Goal: Navigation & Orientation: Find specific page/section

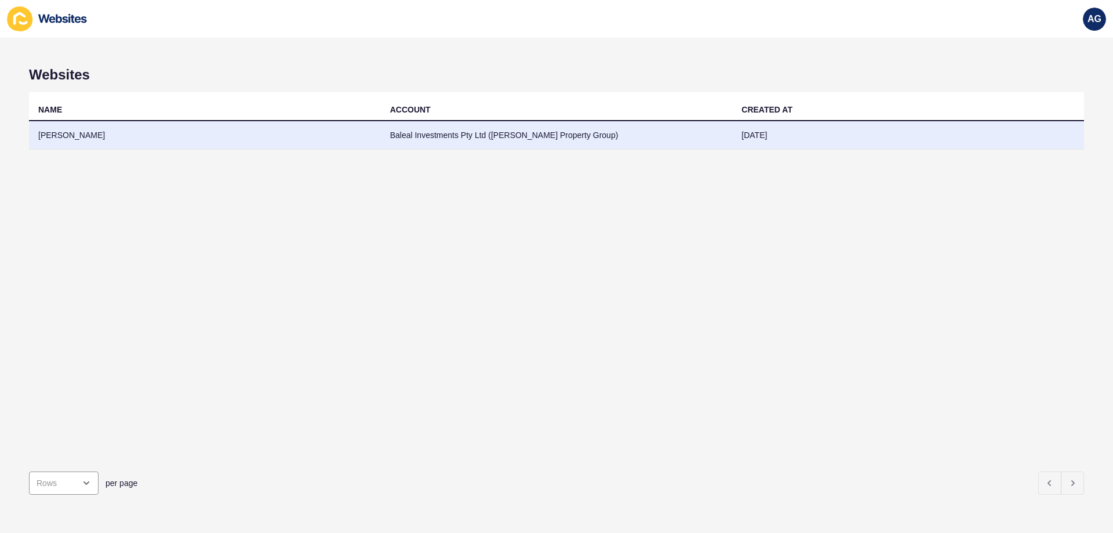
click at [76, 137] on td "[PERSON_NAME]" at bounding box center [205, 135] width 352 height 28
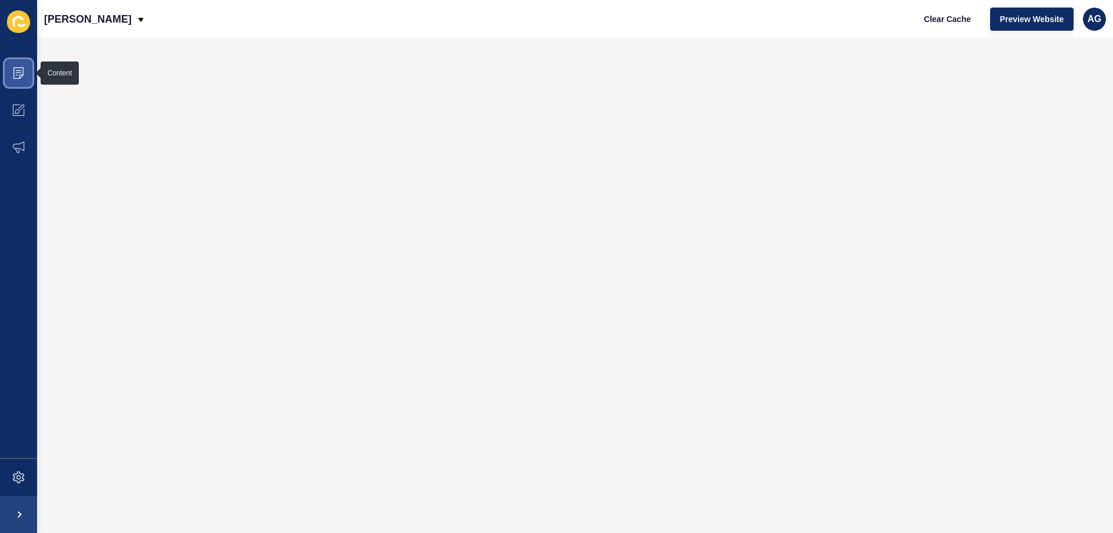
click at [21, 67] on icon at bounding box center [18, 73] width 10 height 12
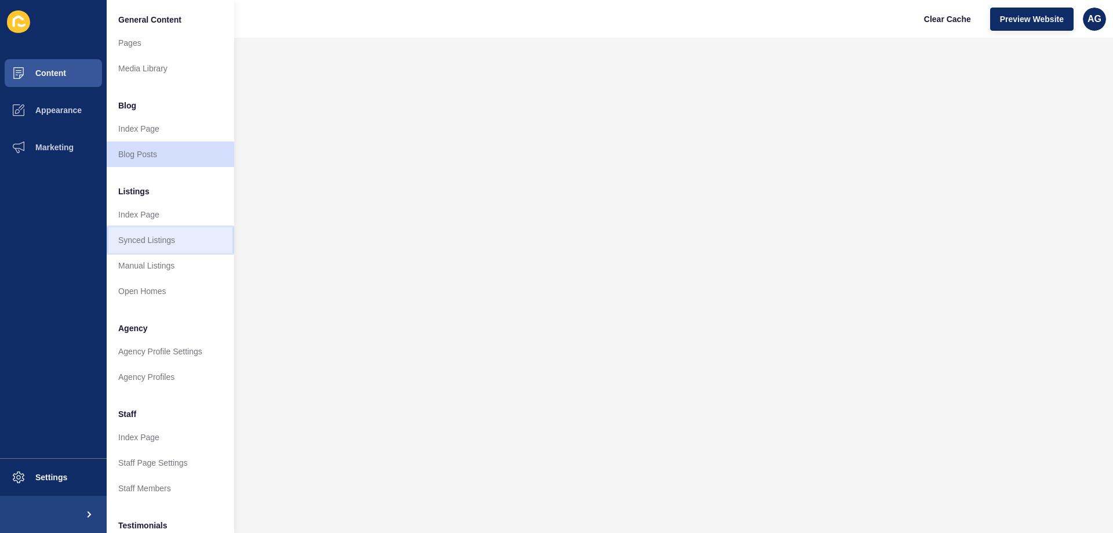
click at [155, 240] on link "Synced Listings" at bounding box center [170, 239] width 127 height 25
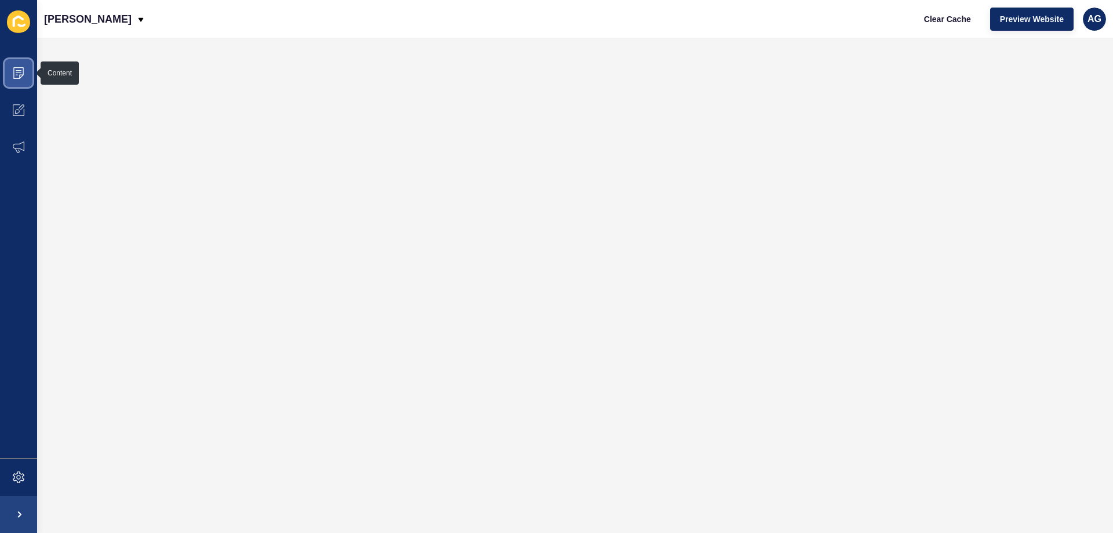
click at [16, 74] on icon at bounding box center [19, 73] width 12 height 12
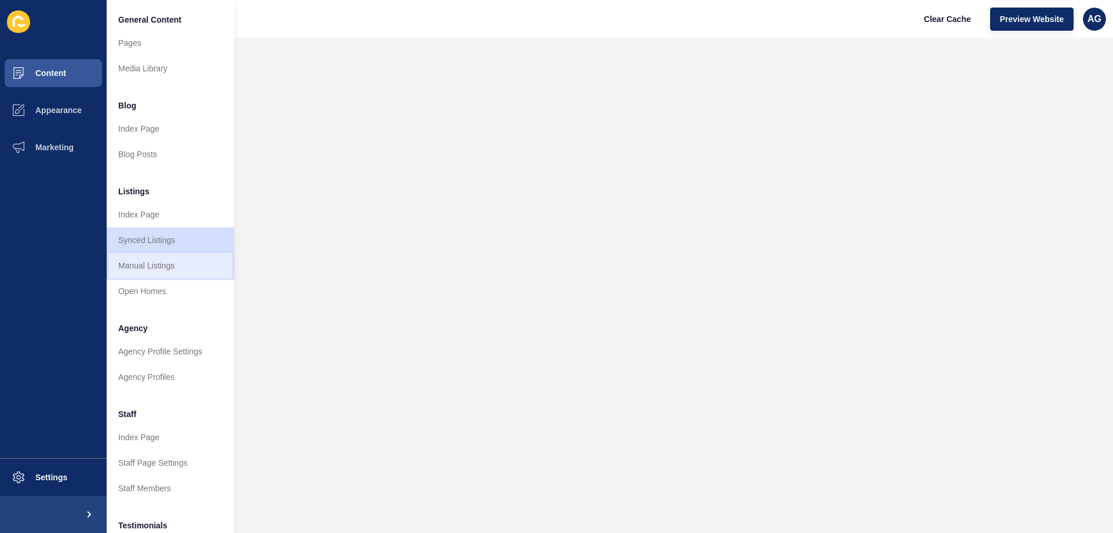
click at [148, 261] on link "Manual Listings" at bounding box center [170, 265] width 127 height 25
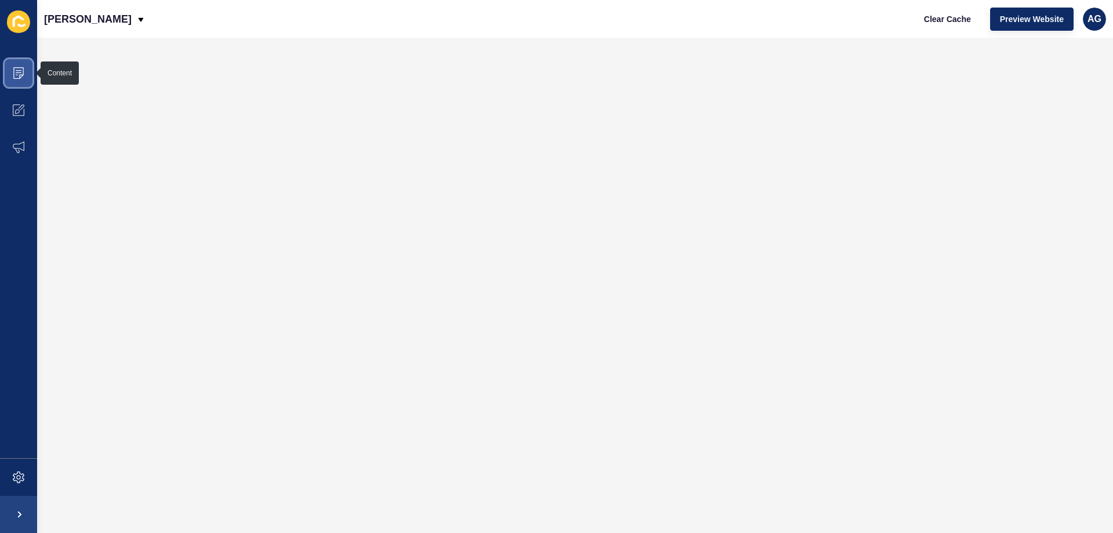
click at [25, 68] on span at bounding box center [18, 72] width 37 height 37
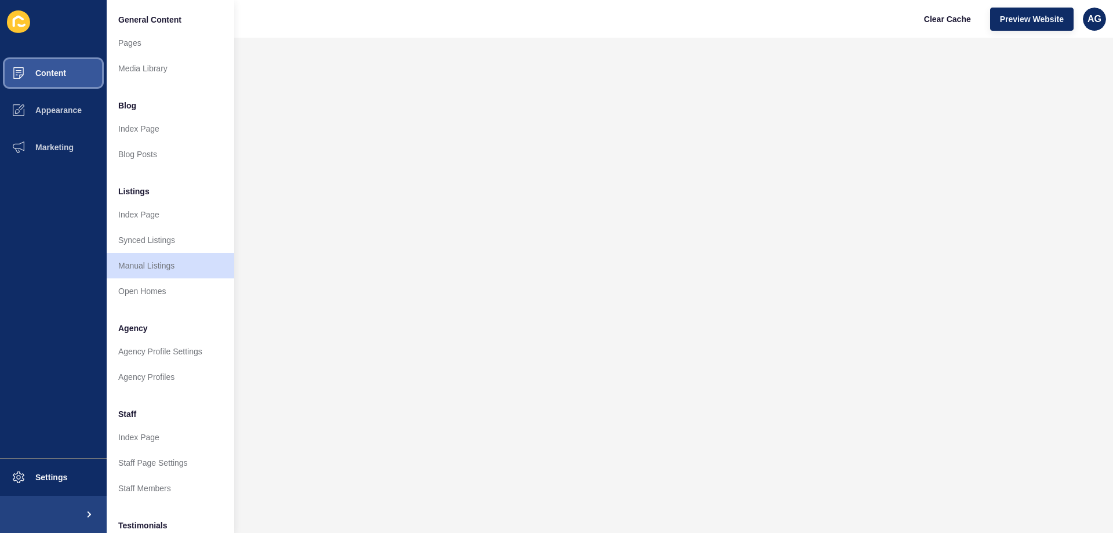
click at [25, 68] on span at bounding box center [18, 72] width 37 height 37
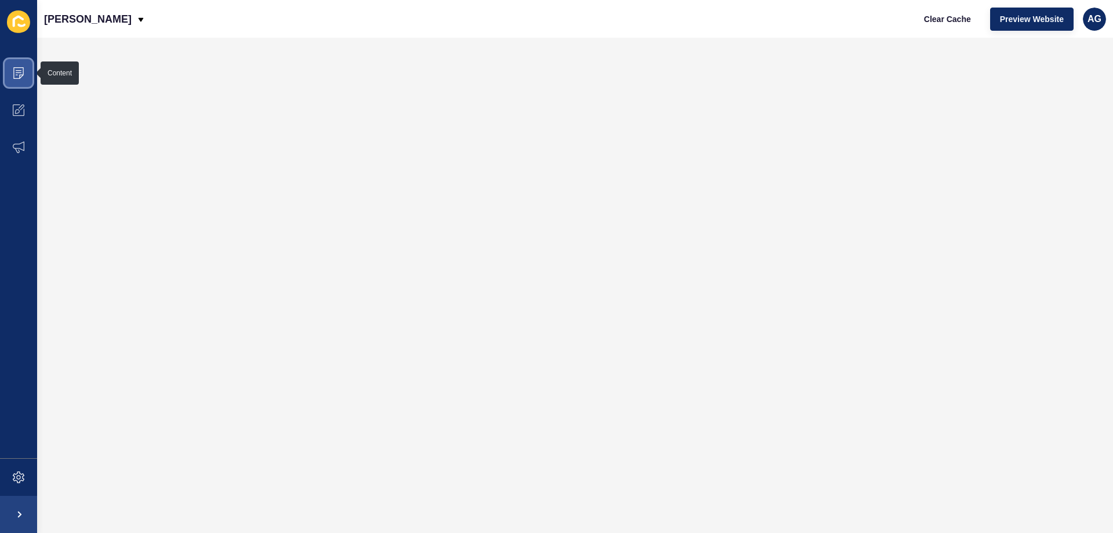
click at [20, 78] on icon at bounding box center [18, 73] width 10 height 12
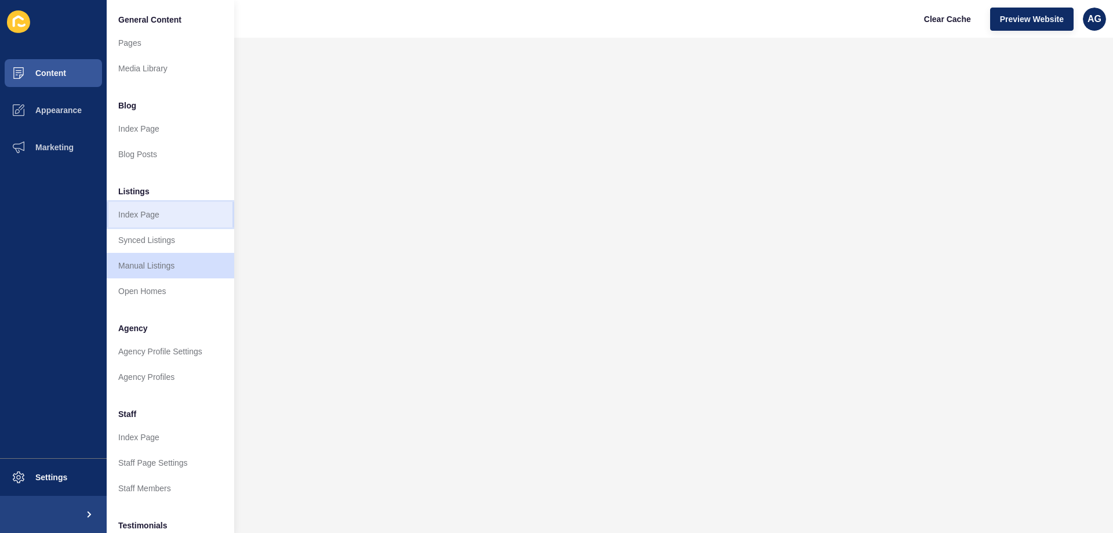
click at [148, 213] on link "Index Page" at bounding box center [170, 214] width 127 height 25
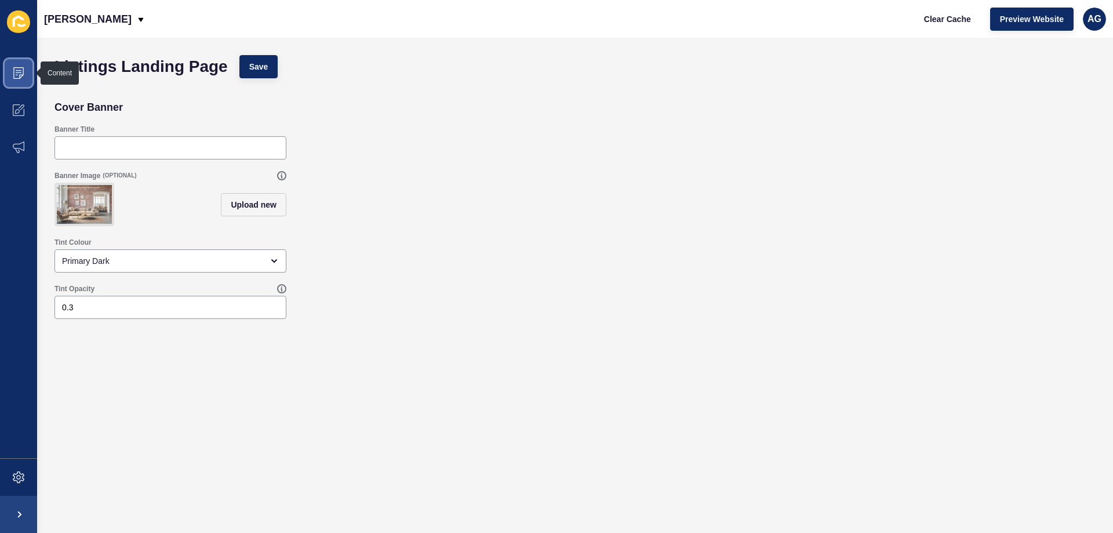
click at [25, 74] on span at bounding box center [18, 72] width 37 height 37
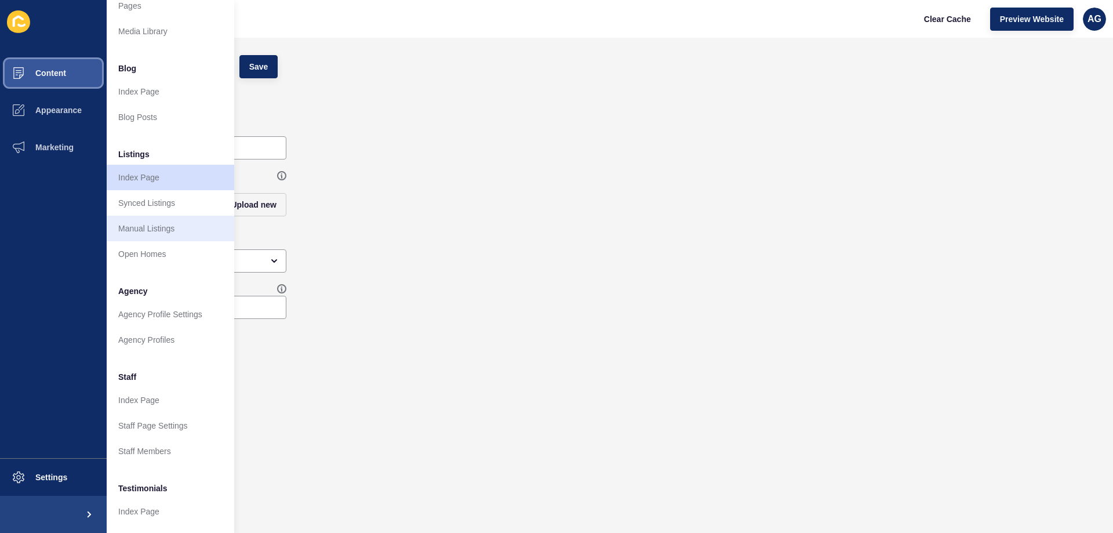
scroll to position [58, 0]
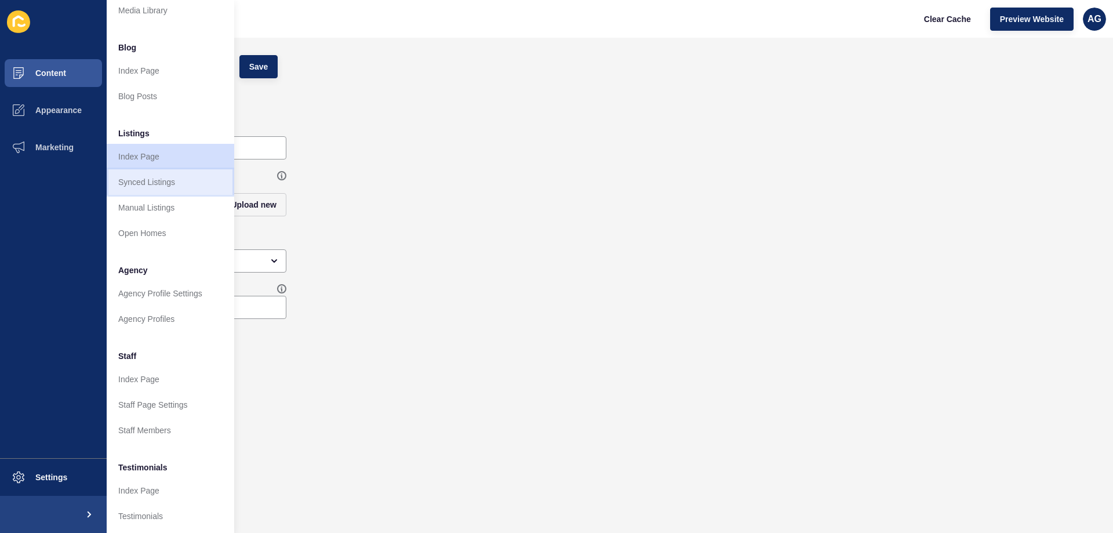
click at [151, 182] on link "Synced Listings" at bounding box center [170, 181] width 127 height 25
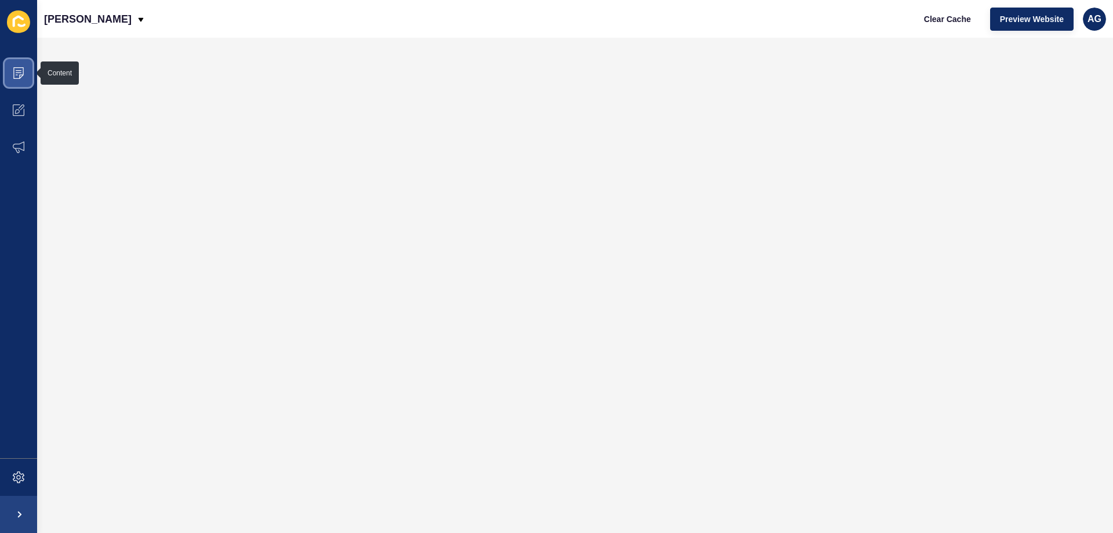
click at [20, 72] on icon at bounding box center [19, 72] width 6 height 1
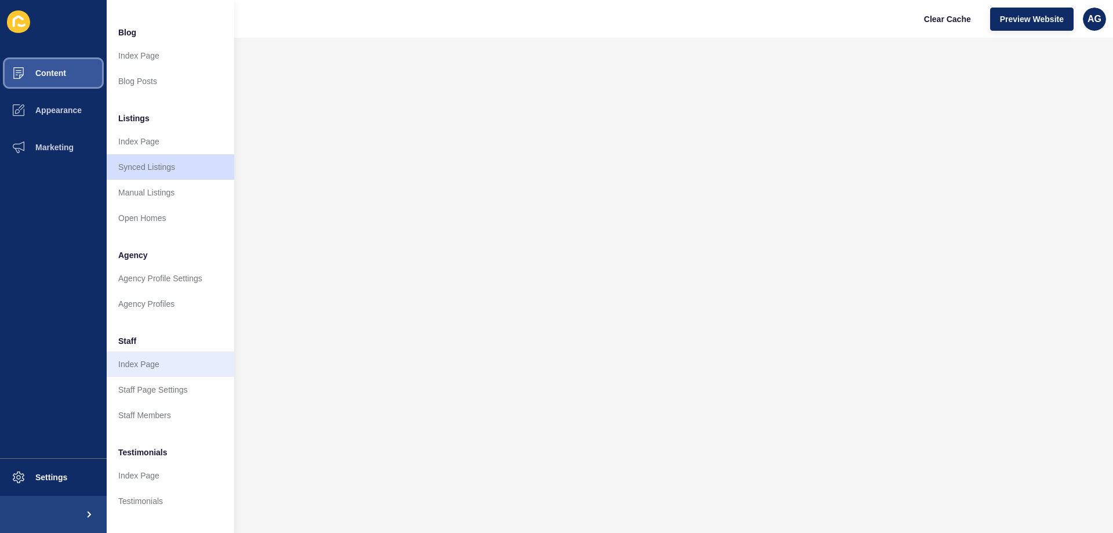
scroll to position [39, 0]
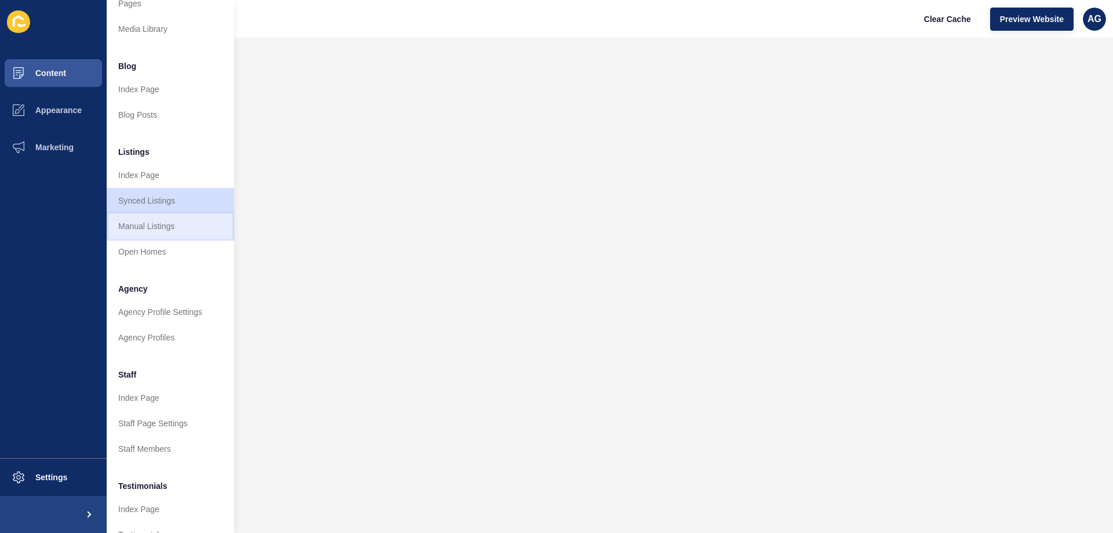
click at [147, 225] on link "Manual Listings" at bounding box center [170, 225] width 127 height 25
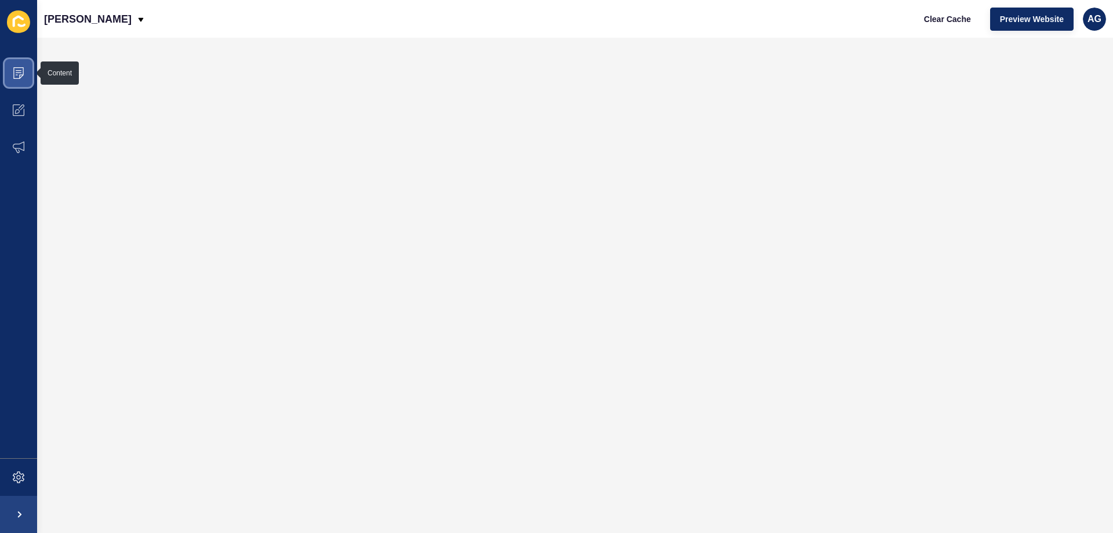
click at [14, 70] on icon at bounding box center [18, 73] width 10 height 12
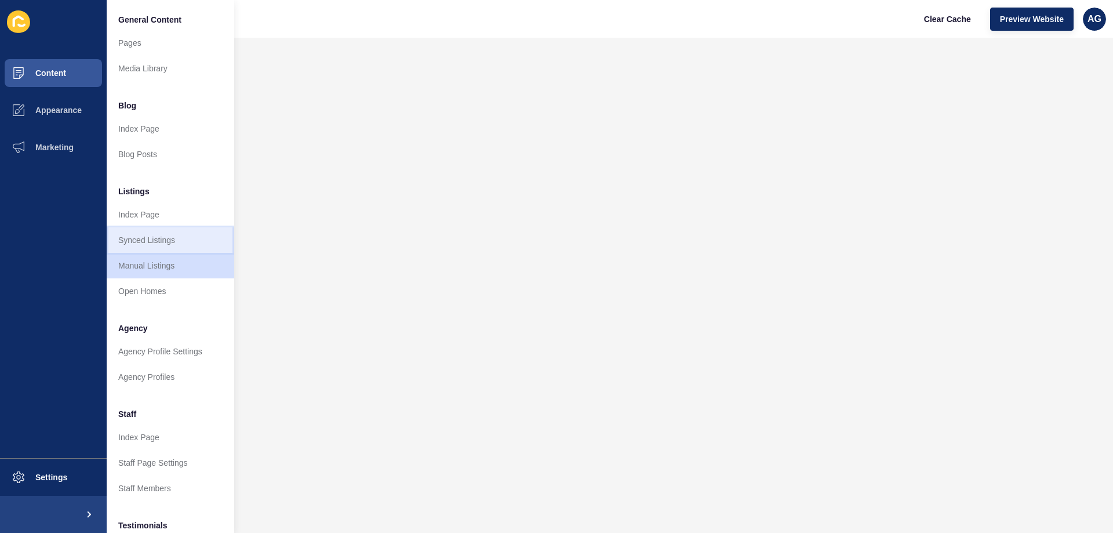
click at [141, 237] on link "Synced Listings" at bounding box center [170, 239] width 127 height 25
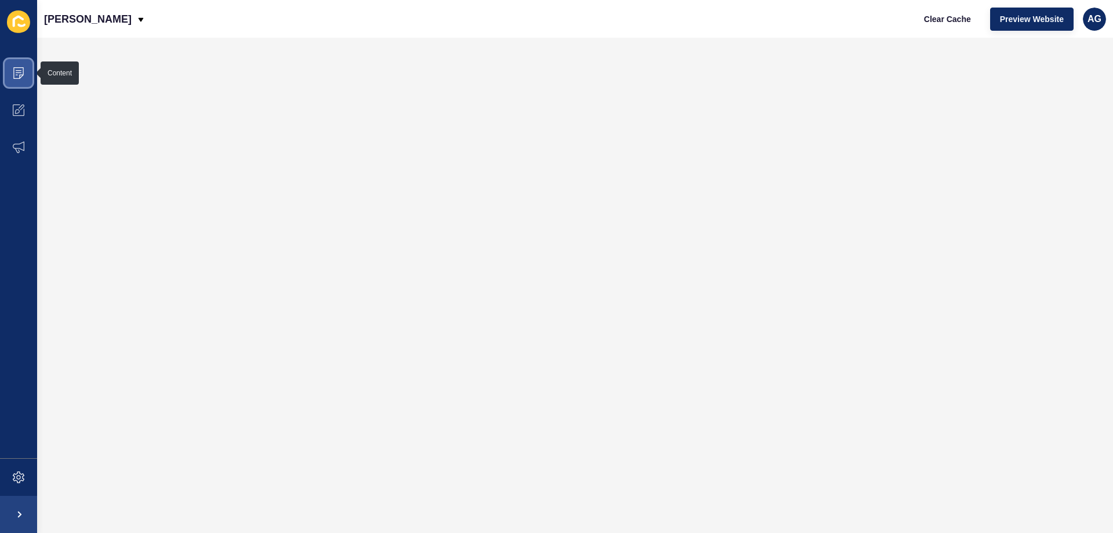
click at [18, 72] on icon at bounding box center [19, 72] width 6 height 1
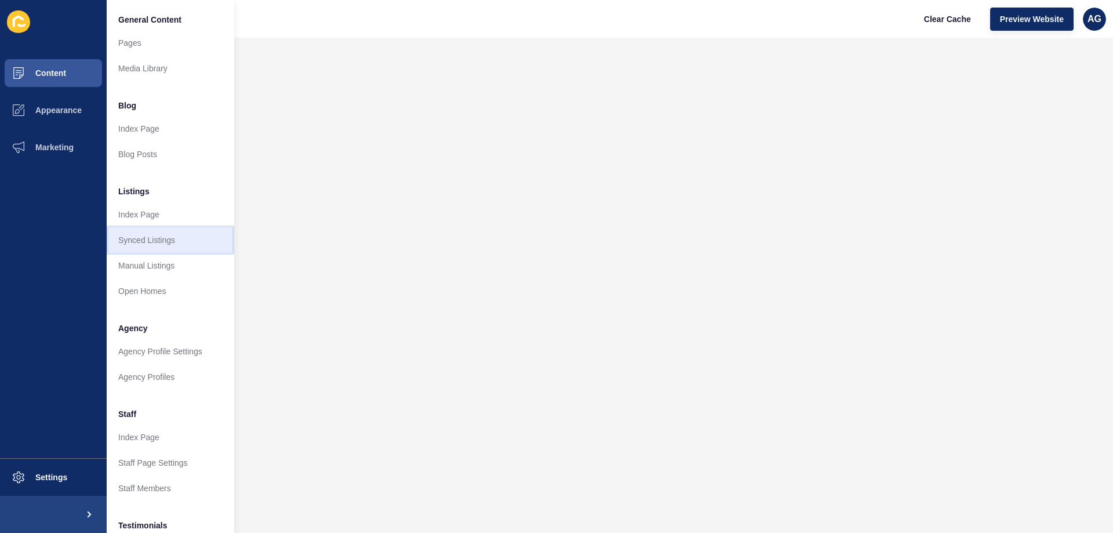
click at [147, 240] on link "Synced Listings" at bounding box center [170, 239] width 127 height 25
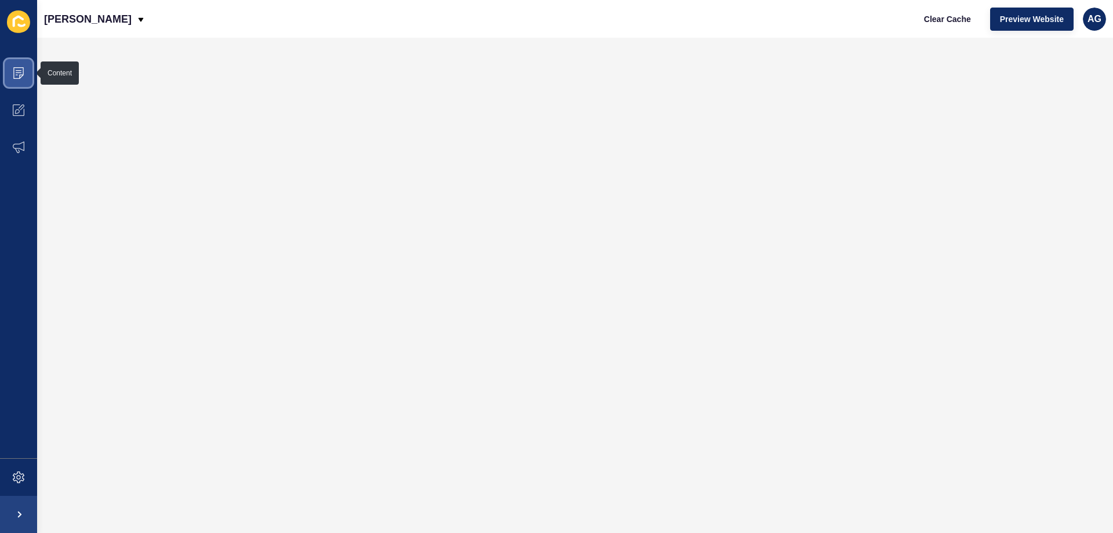
click at [18, 67] on span at bounding box center [18, 72] width 37 height 37
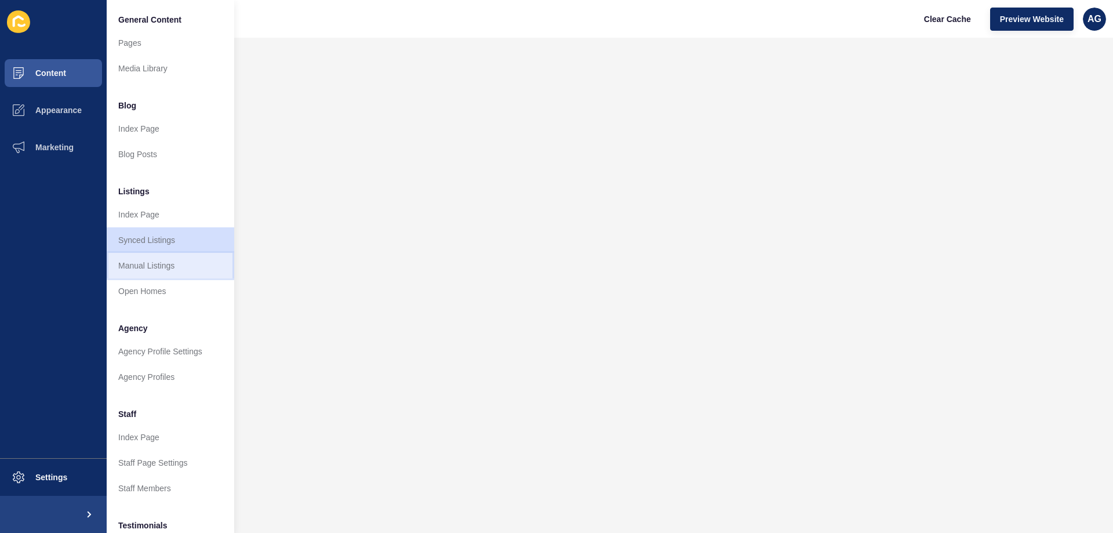
click at [142, 269] on link "Manual Listings" at bounding box center [170, 265] width 127 height 25
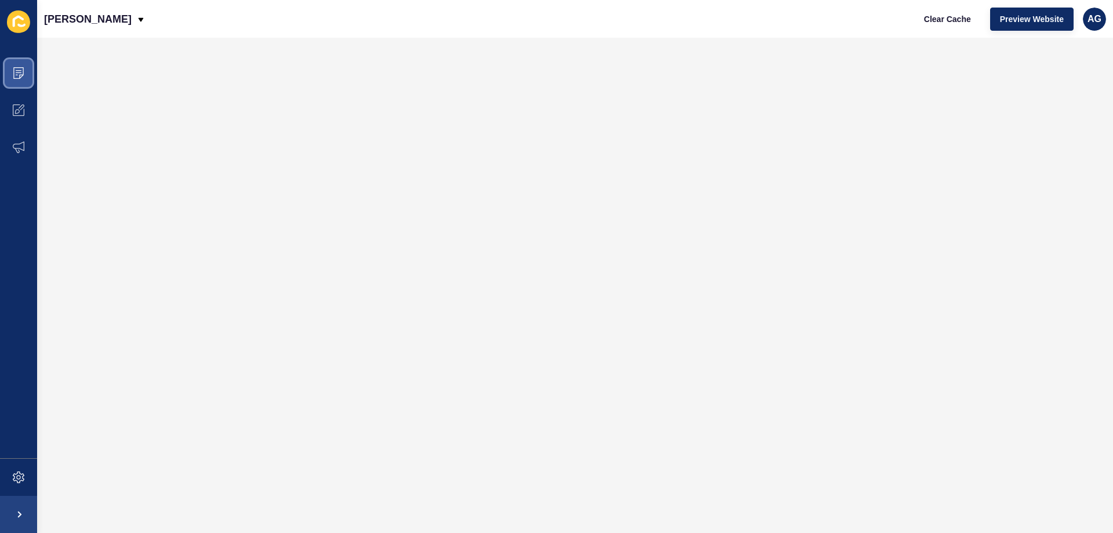
click at [13, 75] on icon at bounding box center [19, 73] width 12 height 12
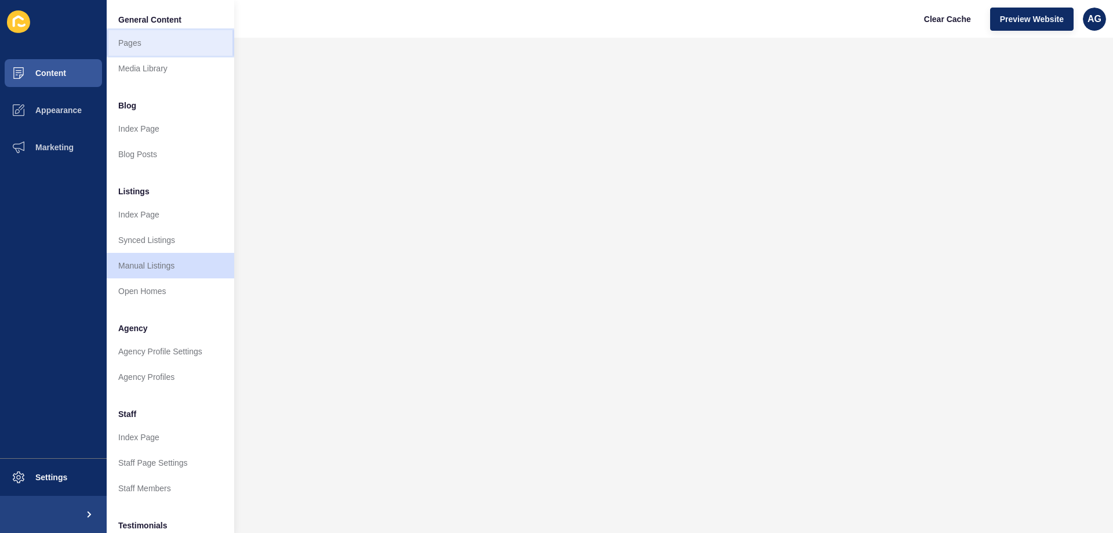
click at [134, 38] on link "Pages" at bounding box center [170, 42] width 127 height 25
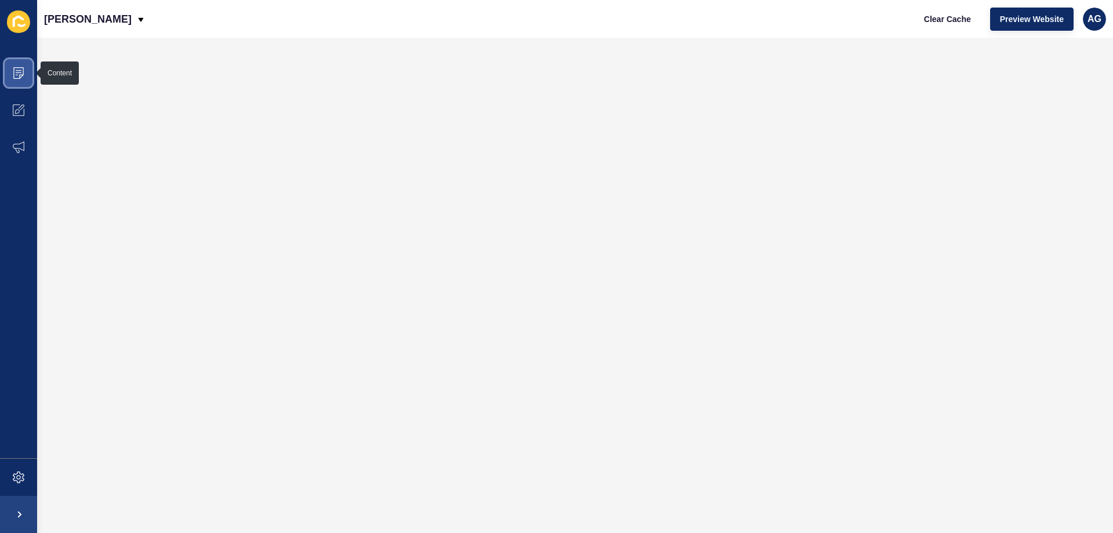
click at [18, 70] on icon at bounding box center [19, 73] width 12 height 12
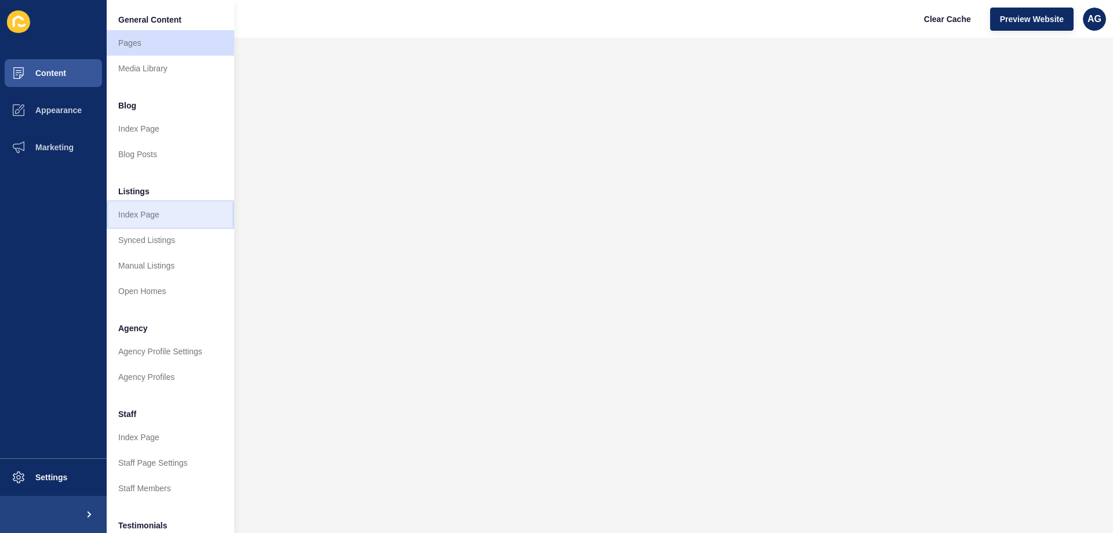
click at [145, 217] on link "Index Page" at bounding box center [170, 214] width 127 height 25
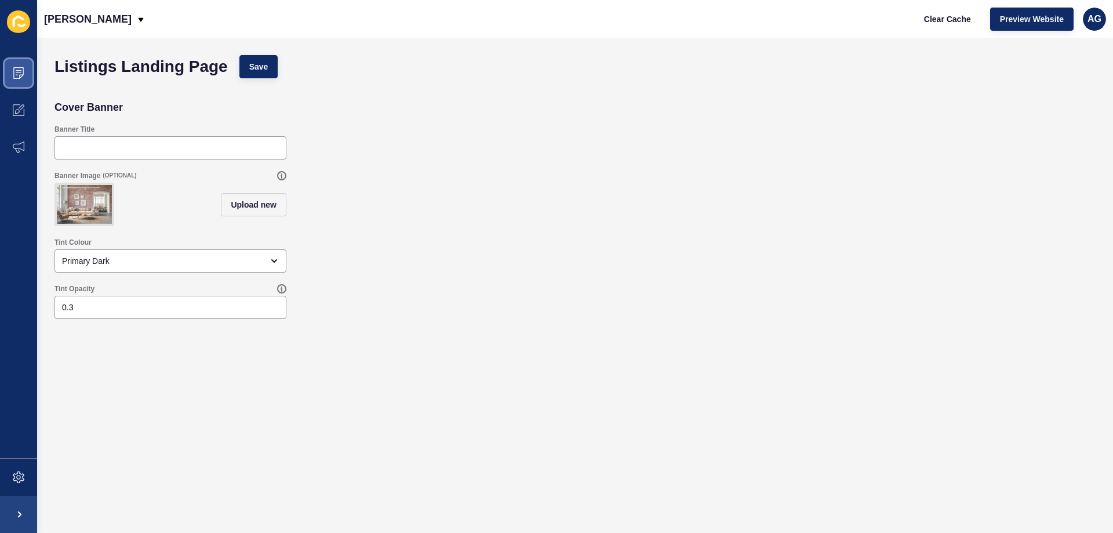
click at [16, 68] on icon at bounding box center [18, 73] width 10 height 12
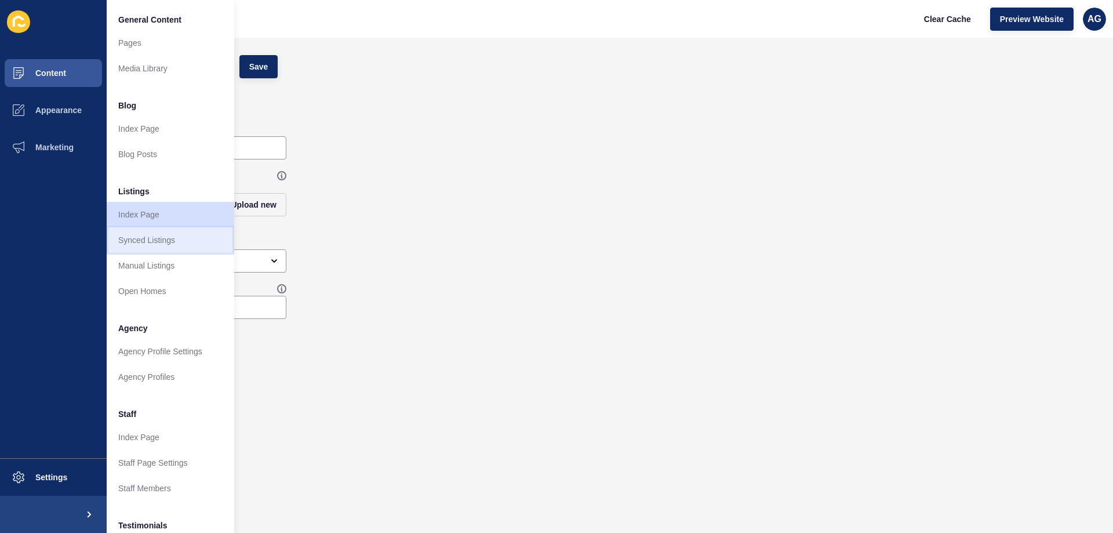
click at [154, 240] on link "Synced Listings" at bounding box center [170, 239] width 127 height 25
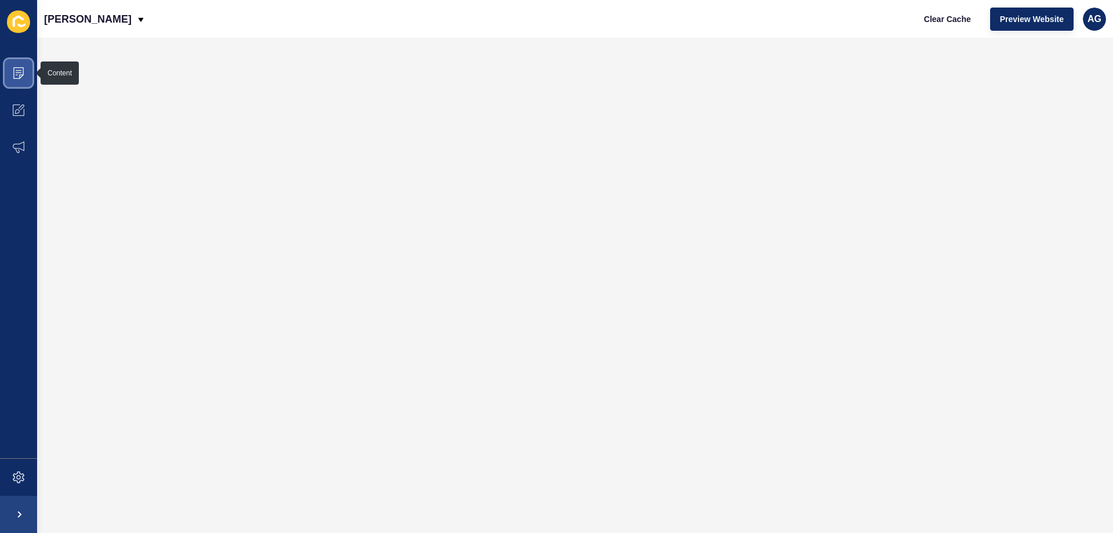
click at [20, 70] on icon at bounding box center [19, 70] width 6 height 1
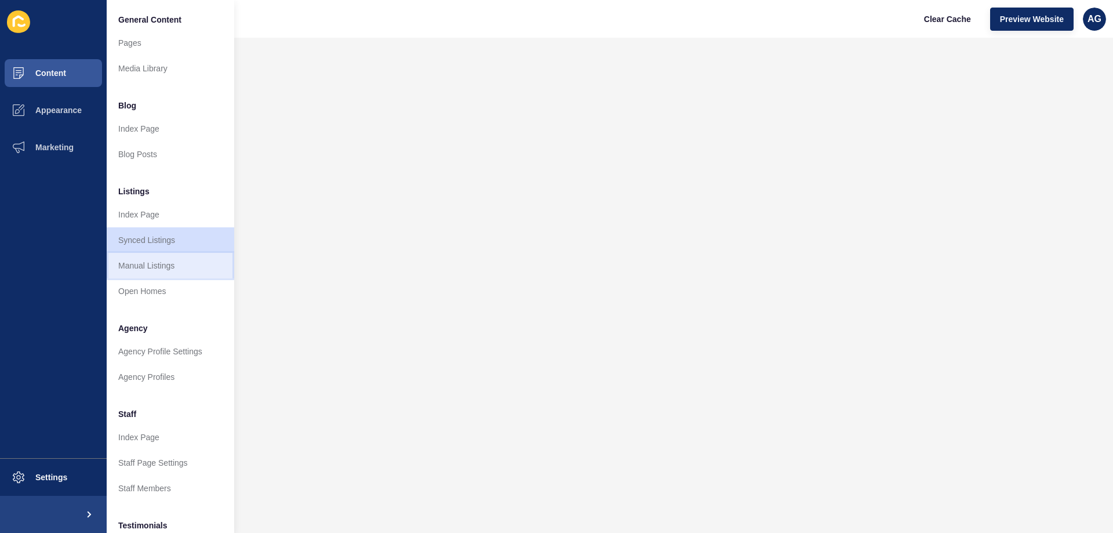
click at [153, 265] on link "Manual Listings" at bounding box center [170, 265] width 127 height 25
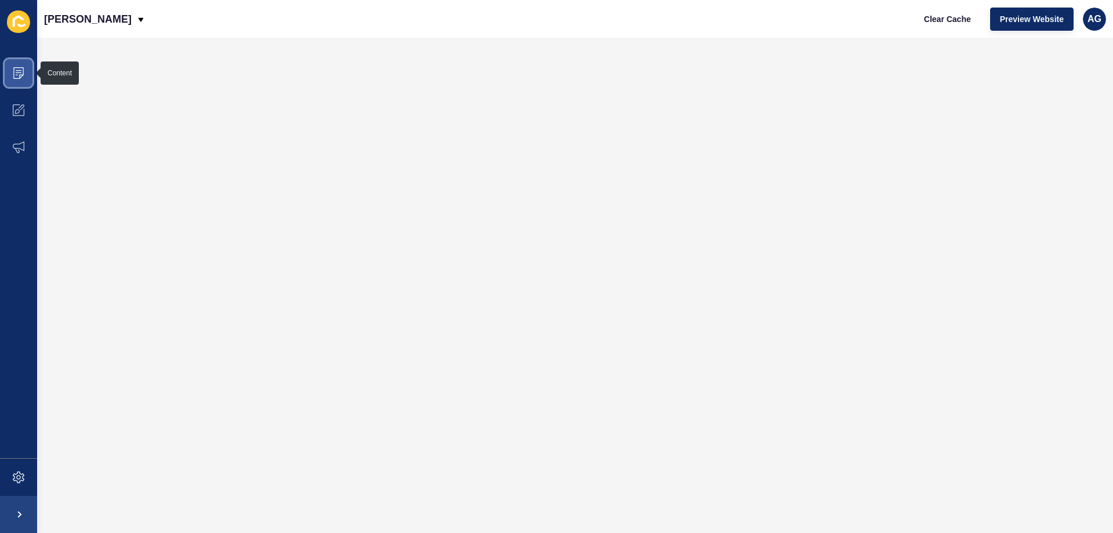
click at [16, 75] on icon at bounding box center [17, 75] width 2 height 1
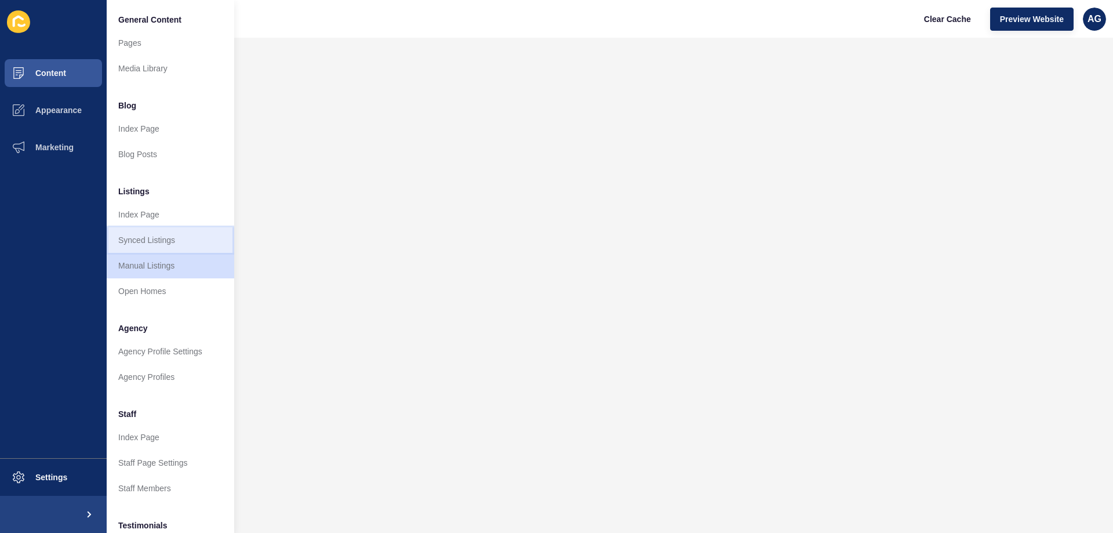
click at [162, 239] on link "Synced Listings" at bounding box center [170, 239] width 127 height 25
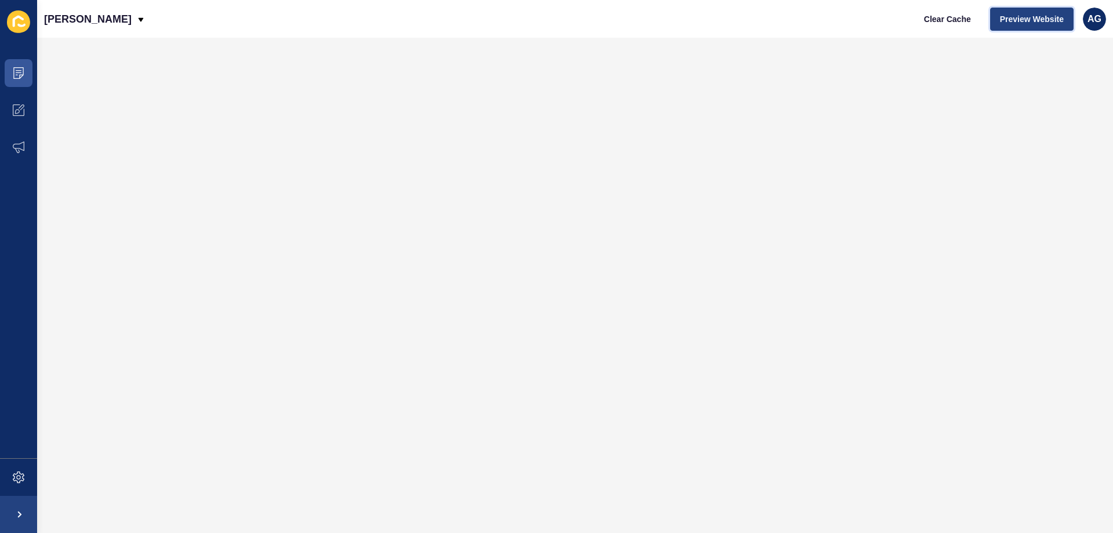
click at [1024, 13] on span "Preview Website" at bounding box center [1032, 19] width 64 height 12
